Goal: Complete application form: Complete application form

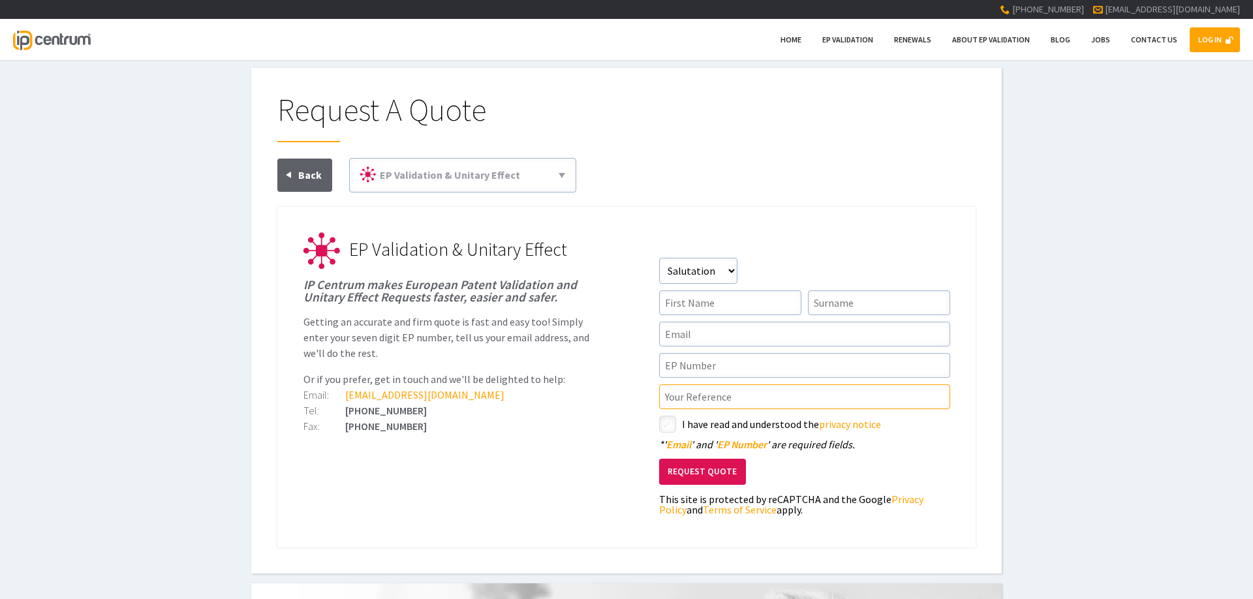
click at [688, 400] on input"] "text" at bounding box center [804, 397] width 291 height 25
paste input"] "P5252EPPC"
type input"] "P5252EPPC"
click at [665, 420] on input"] "checkbox" at bounding box center [670, 426] width 16 height 16
checkbox input"] "true"
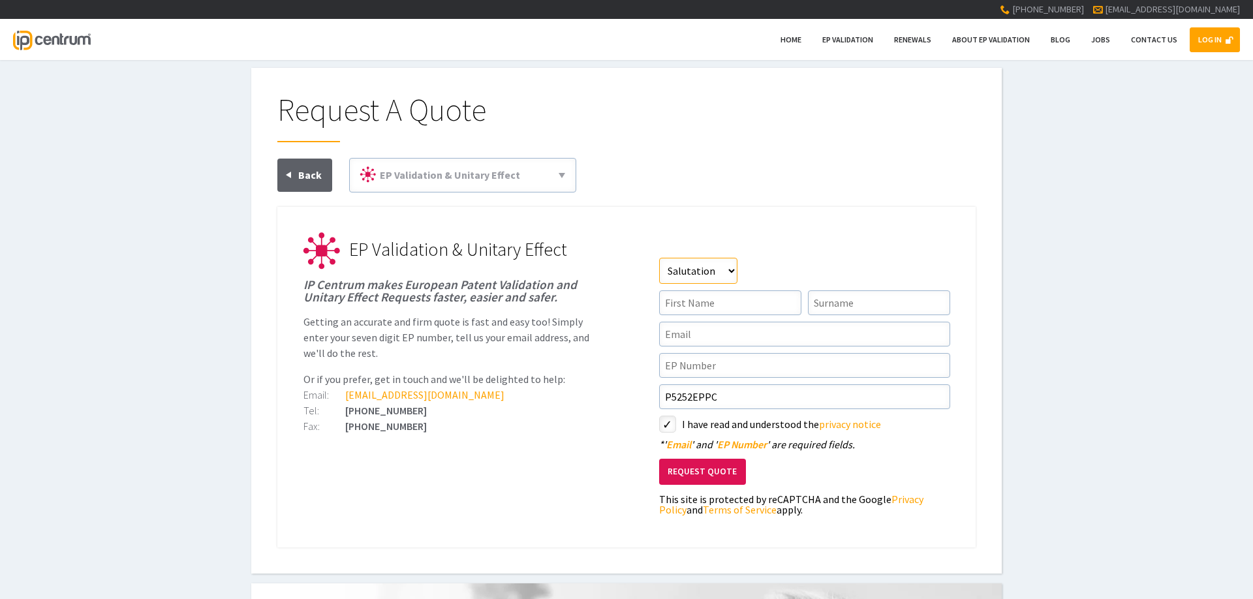
click at [659, 258] on select"] "Salutation Mr Mrs Miss Ms Dr Other" at bounding box center [698, 271] width 78 height 26
select select"] "Miss"
click option "Miss" at bounding box center [0, 0] width 0 height 0
click at [685, 310] on input"] "text" at bounding box center [730, 302] width 142 height 25
type input"] "Lauren"
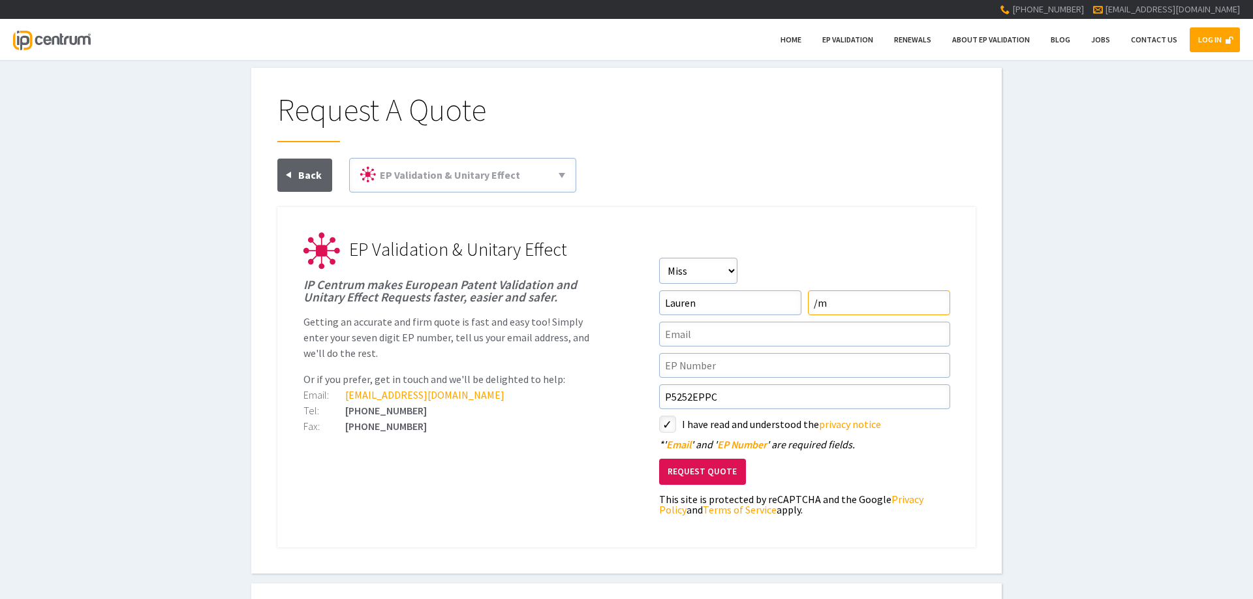
type input"] "/"
type input"] "Machell"
click at [694, 326] on input"] "text" at bounding box center [804, 334] width 291 height 25
type input"] "[EMAIL_ADDRESS][DOMAIN_NAME]"
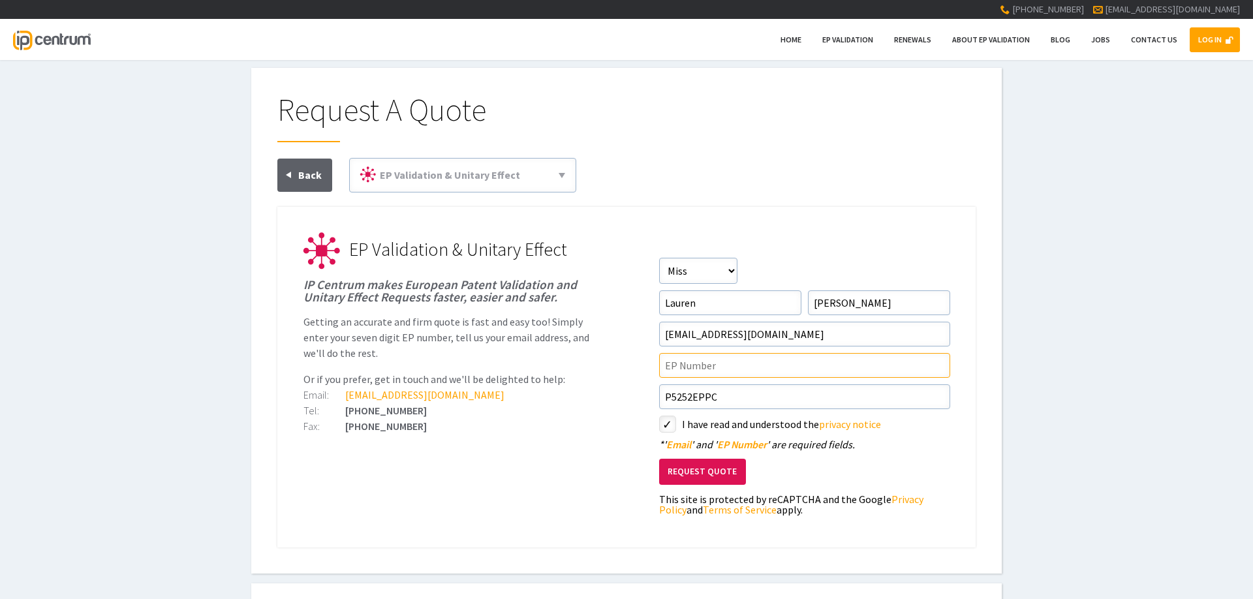
click at [678, 366] on input"] "text" at bounding box center [804, 365] width 291 height 25
paste input"] "22740951.3"
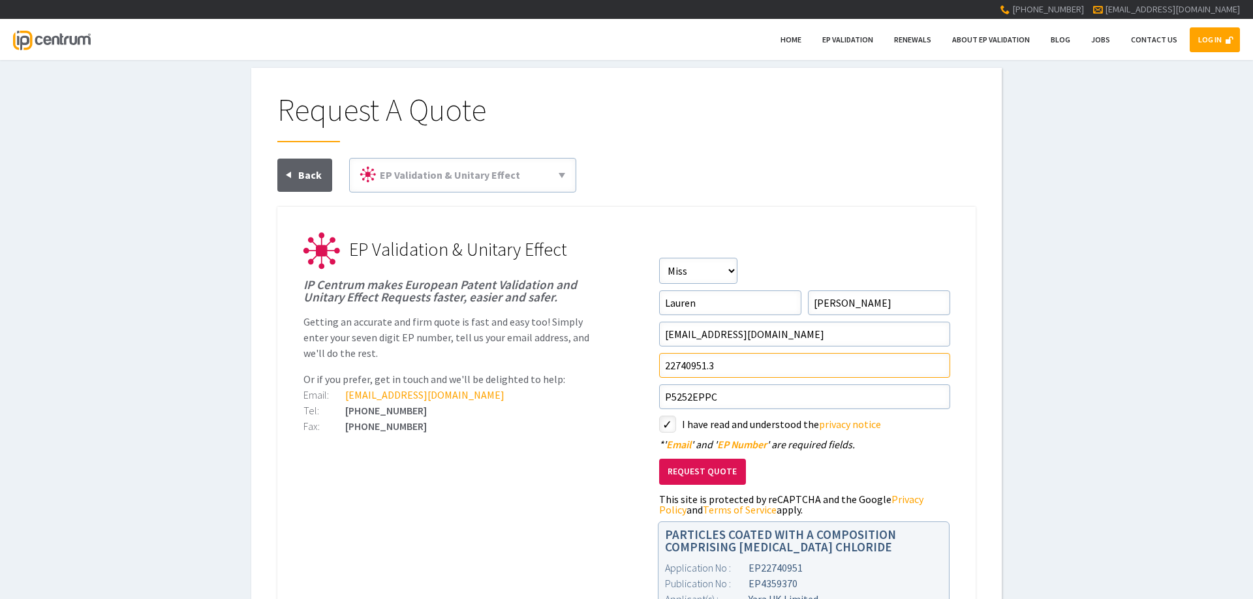
type input"] "22740951.3"
click at [696, 467] on button "Request Quote" at bounding box center [702, 472] width 87 height 27
